Goal: Task Accomplishment & Management: Manage account settings

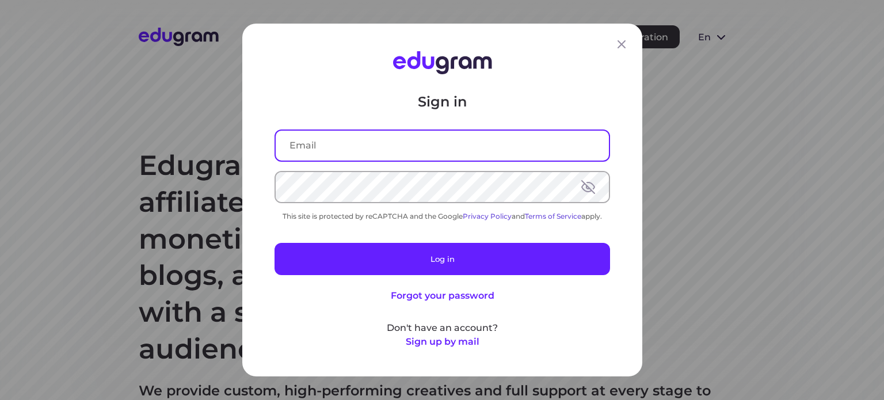
click at [329, 138] on input "text" at bounding box center [442, 146] width 333 height 30
type input "[EMAIL_ADDRESS][DOMAIN_NAME]"
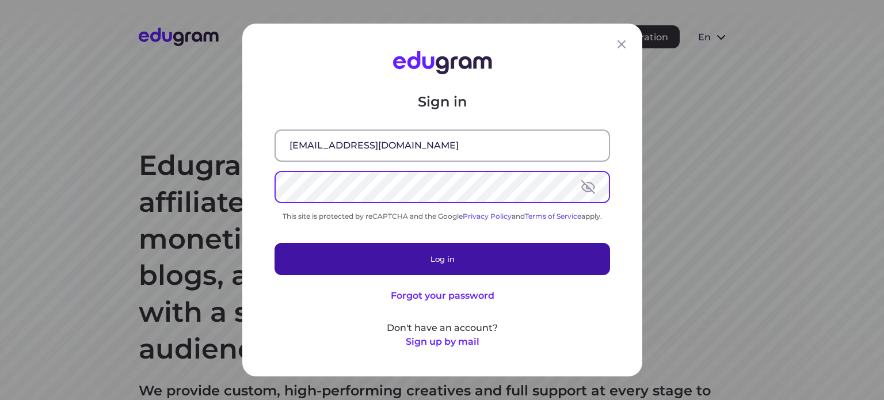
click at [434, 257] on button "Log in" at bounding box center [441, 259] width 335 height 32
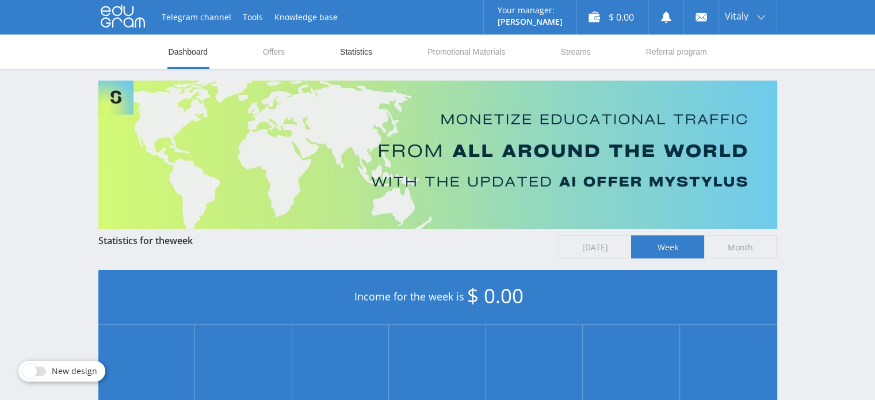
click at [350, 52] on link "Statistics" at bounding box center [356, 52] width 35 height 35
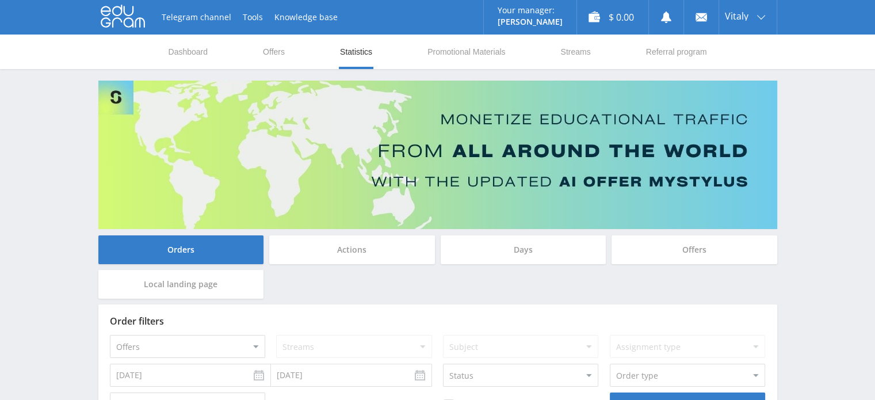
scroll to position [90, 0]
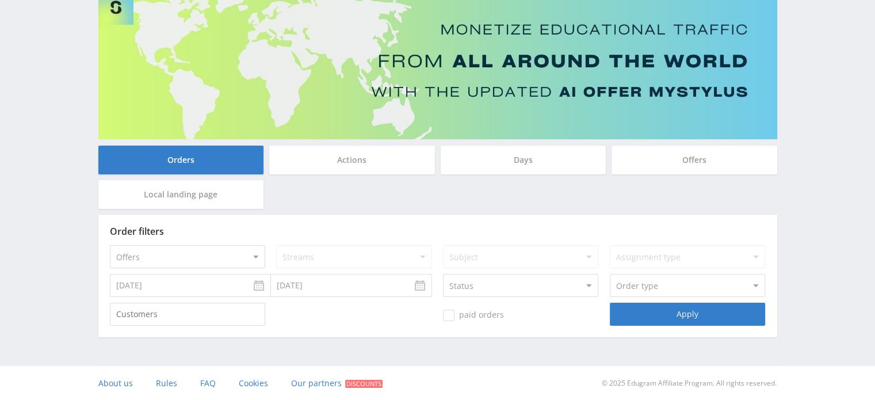
click at [357, 158] on div "Actions" at bounding box center [352, 160] width 166 height 29
click at [0, 0] on input "Actions" at bounding box center [0, 0] width 0 height 0
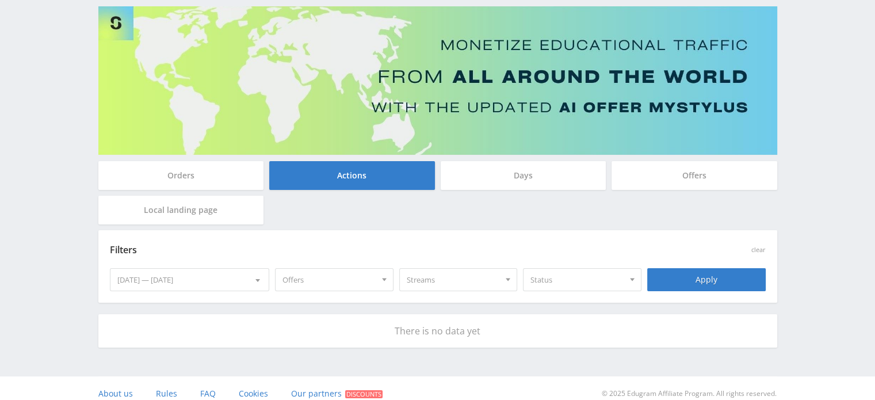
scroll to position [85, 0]
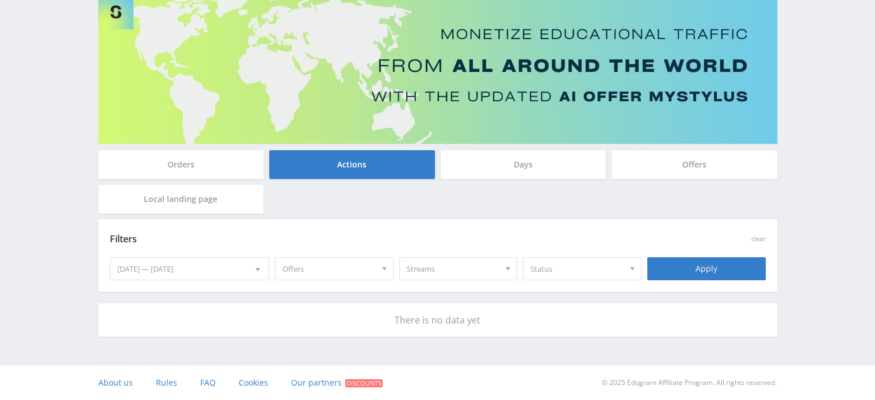
click at [497, 150] on div "Days" at bounding box center [524, 164] width 166 height 29
click at [0, 0] on input "Days" at bounding box center [0, 0] width 0 height 0
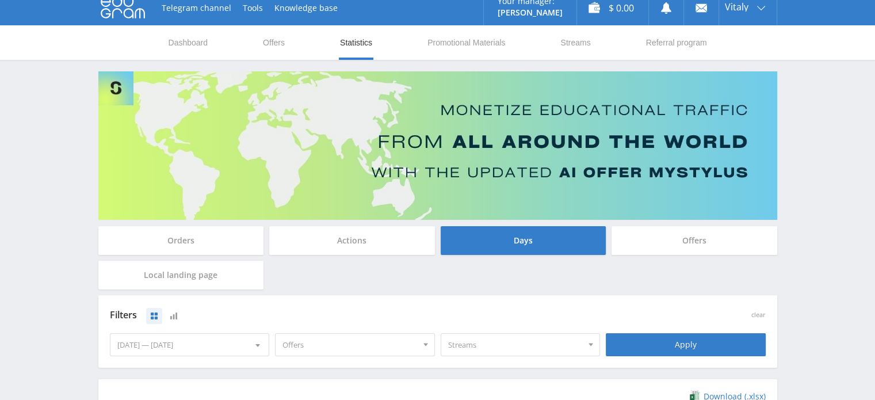
scroll to position [0, 0]
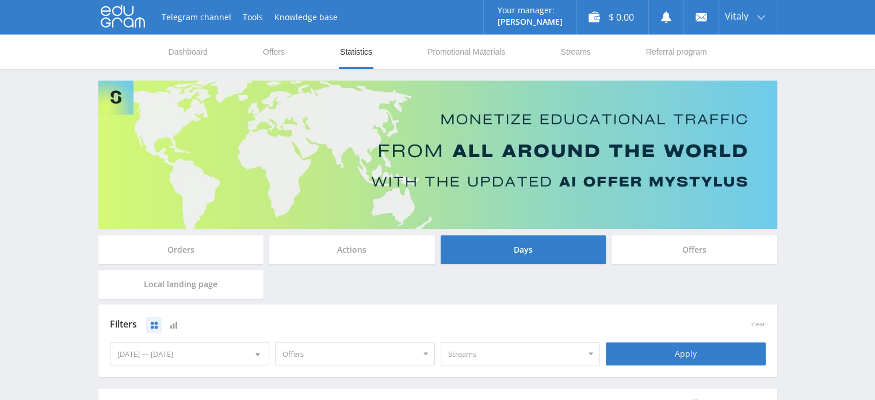
click at [803, 224] on div "Telegram channel Tools Knowledge base Your manager: [PERSON_NAME] Alex Online @…" at bounding box center [437, 376] width 875 height 753
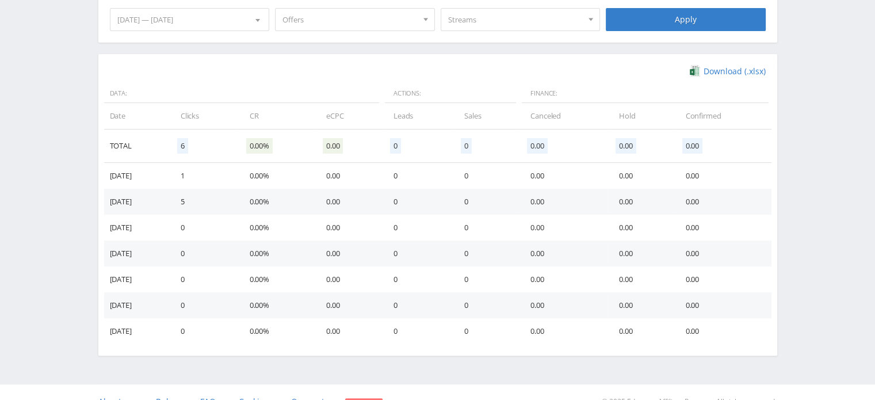
scroll to position [334, 0]
